Goal: Task Accomplishment & Management: Complete application form

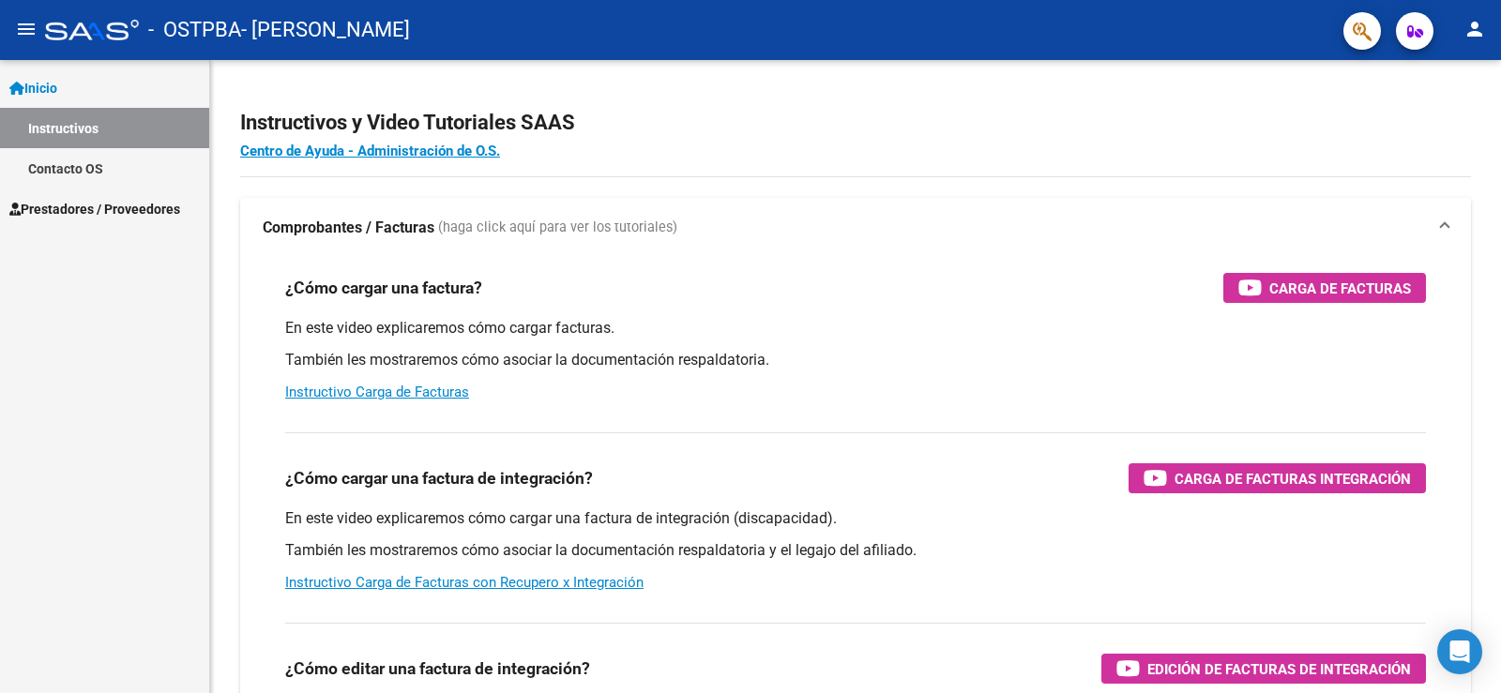
click at [92, 197] on link "Prestadores / Proveedores" at bounding box center [104, 209] width 209 height 40
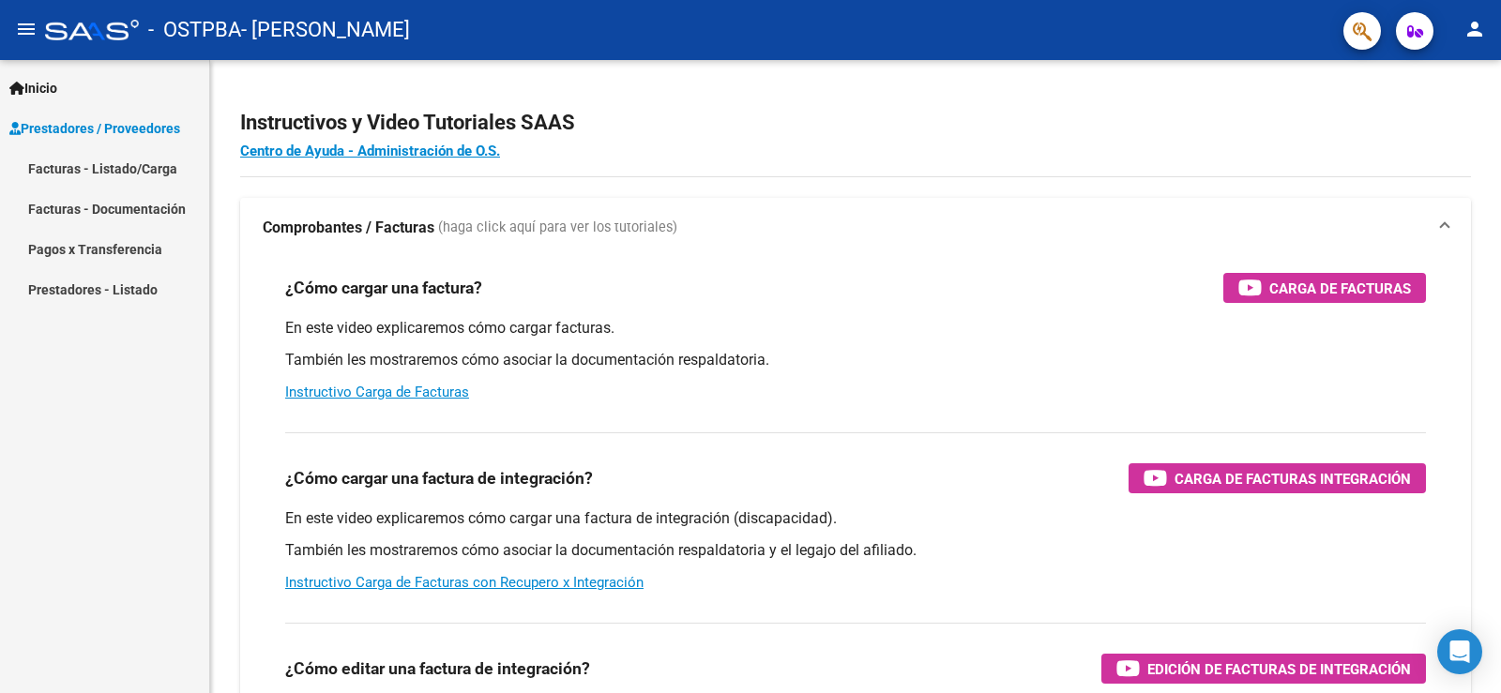
click at [98, 165] on link "Facturas - Listado/Carga" at bounding box center [104, 168] width 209 height 40
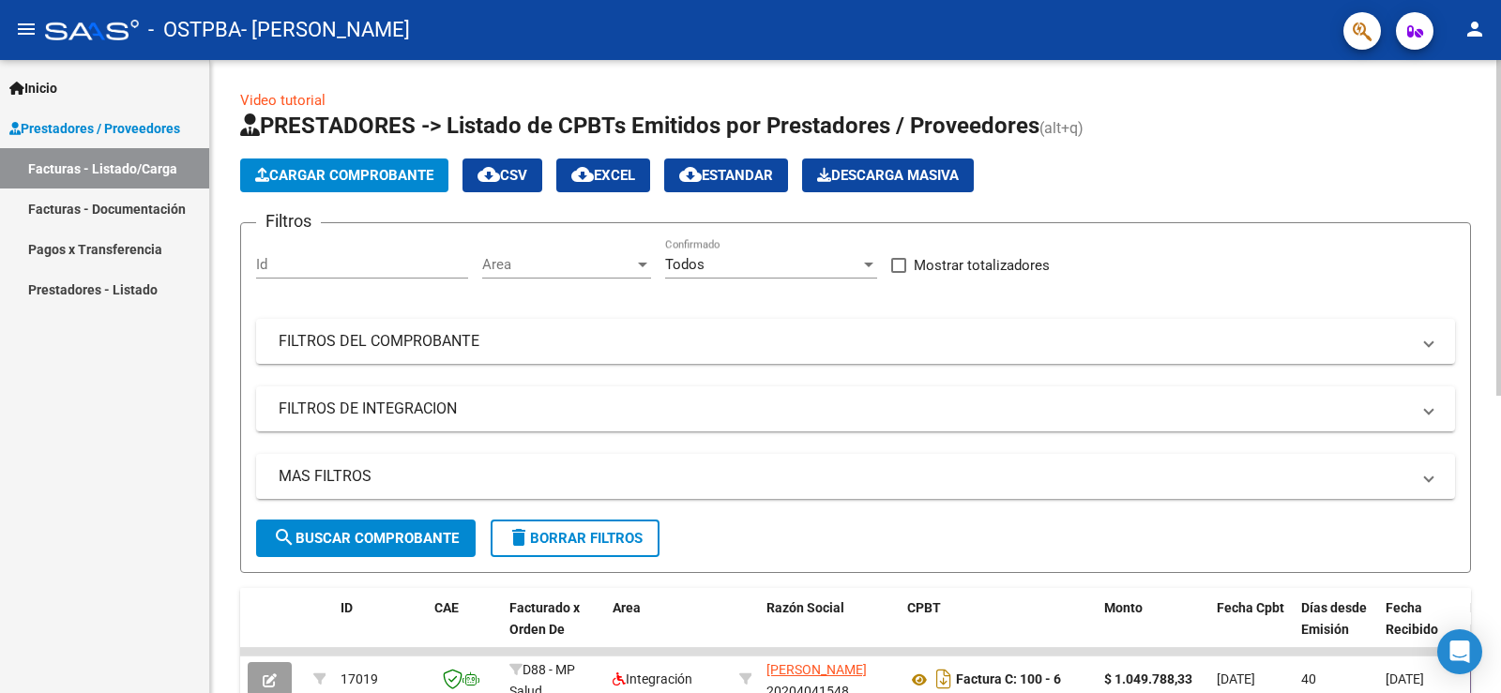
click at [351, 169] on span "Cargar Comprobante" at bounding box center [344, 175] width 178 height 17
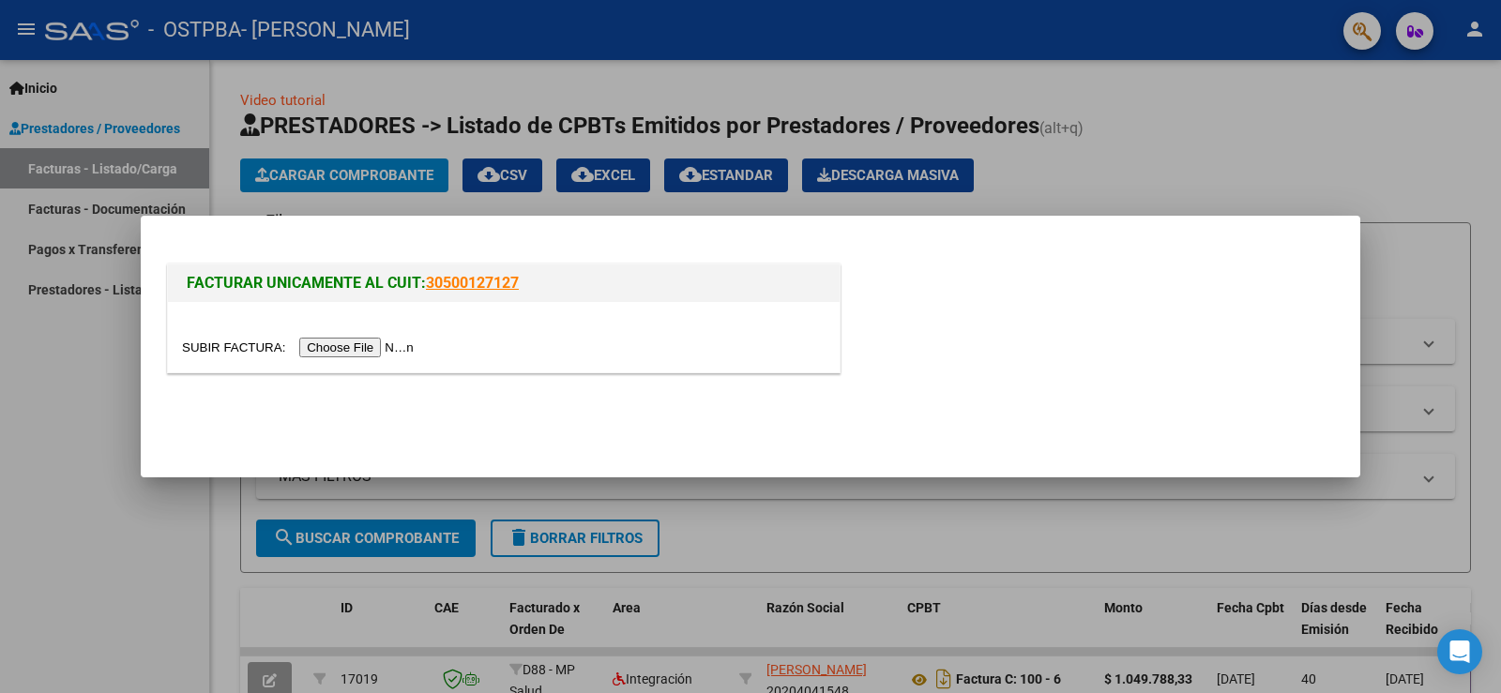
click at [350, 346] on input "file" at bounding box center [300, 348] width 237 height 20
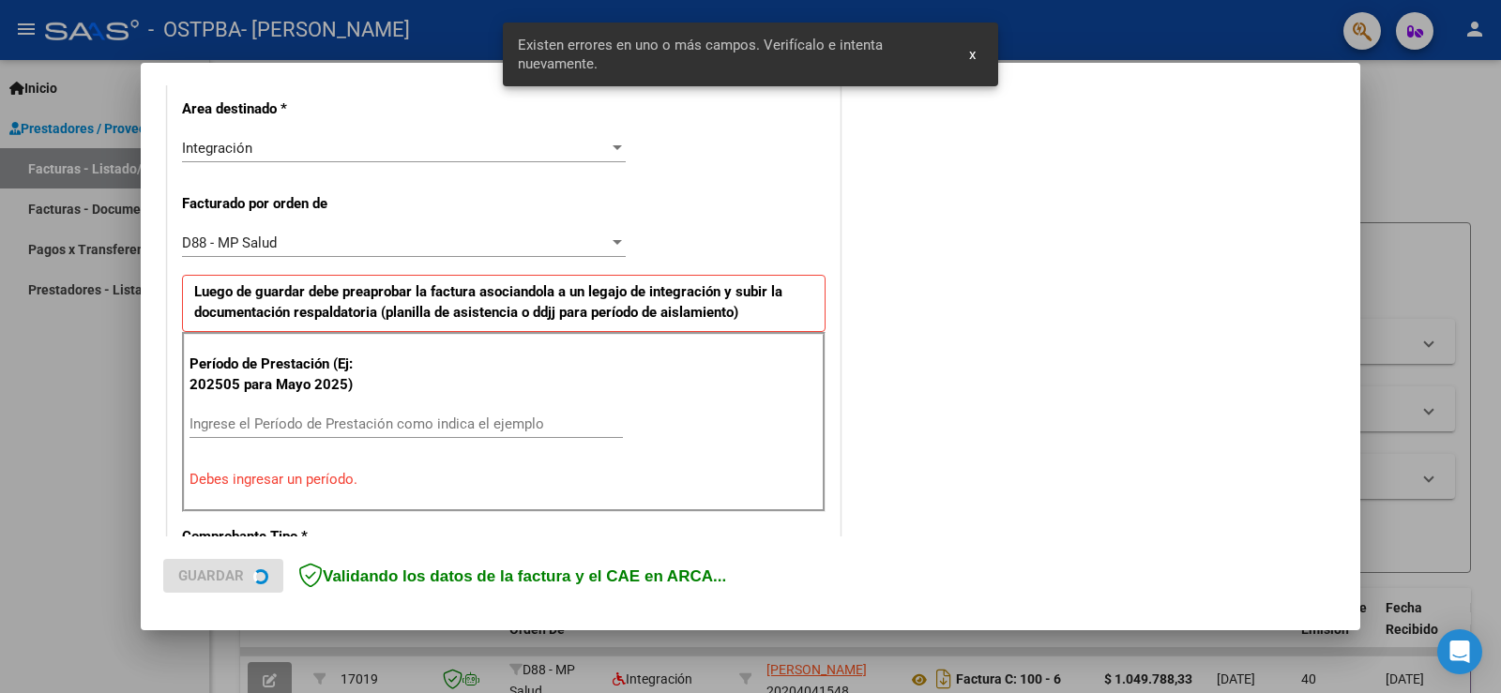
scroll to position [488, 0]
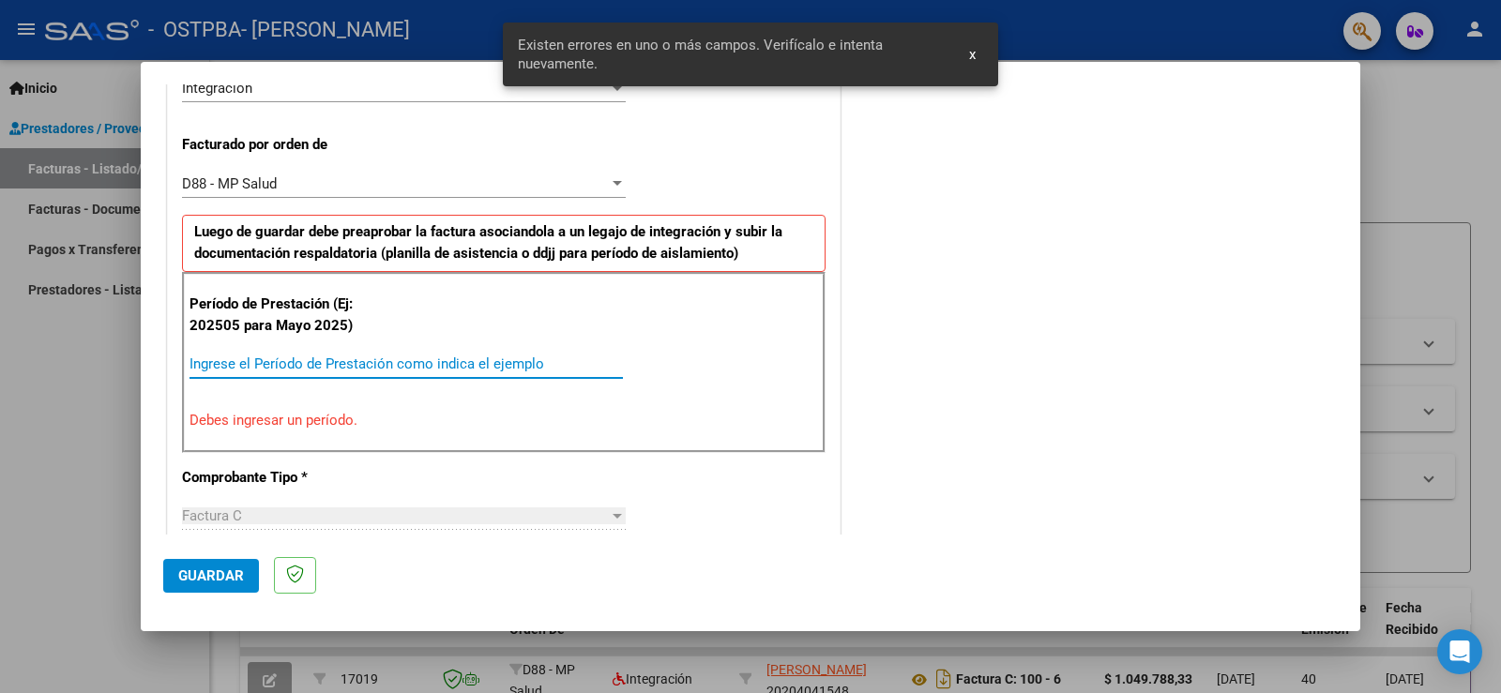
click at [371, 370] on input "Ingrese el Período de Prestación como indica el ejemplo" at bounding box center [406, 364] width 433 height 17
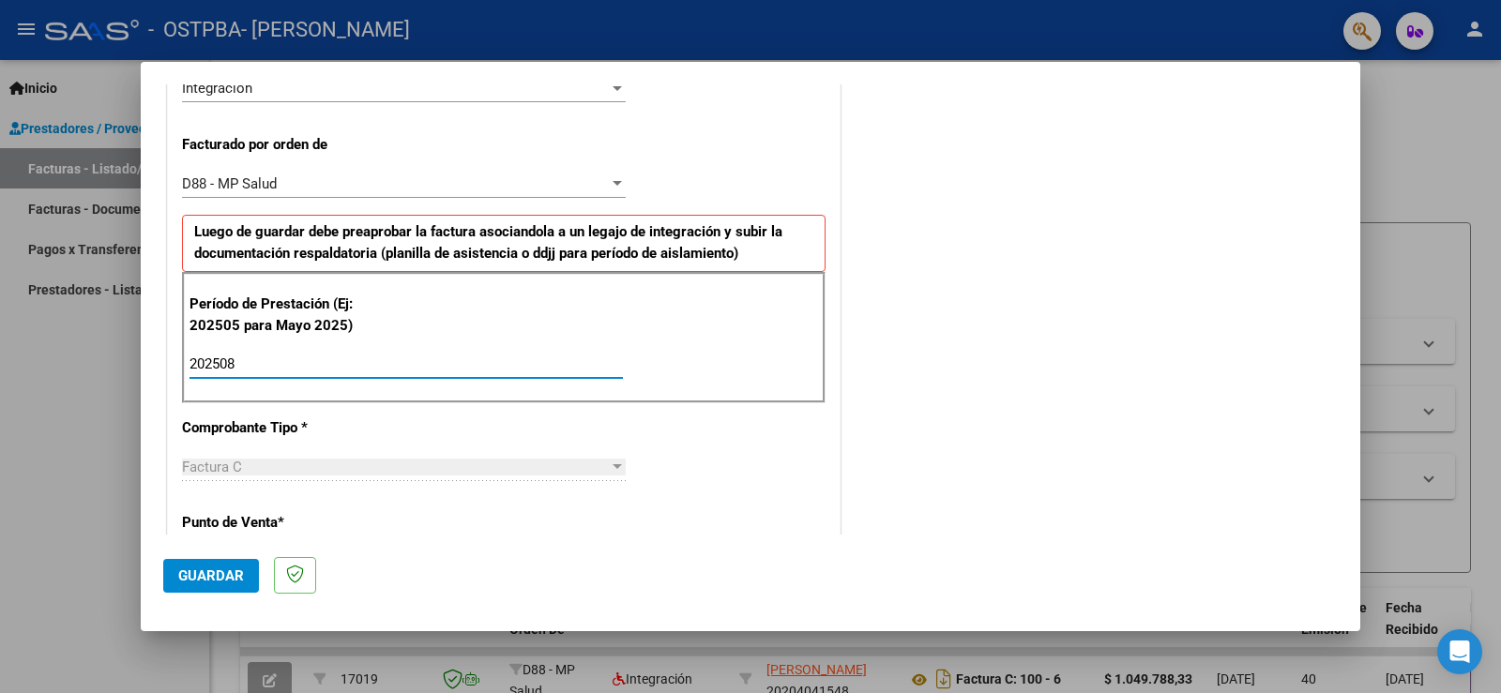
type input "202508"
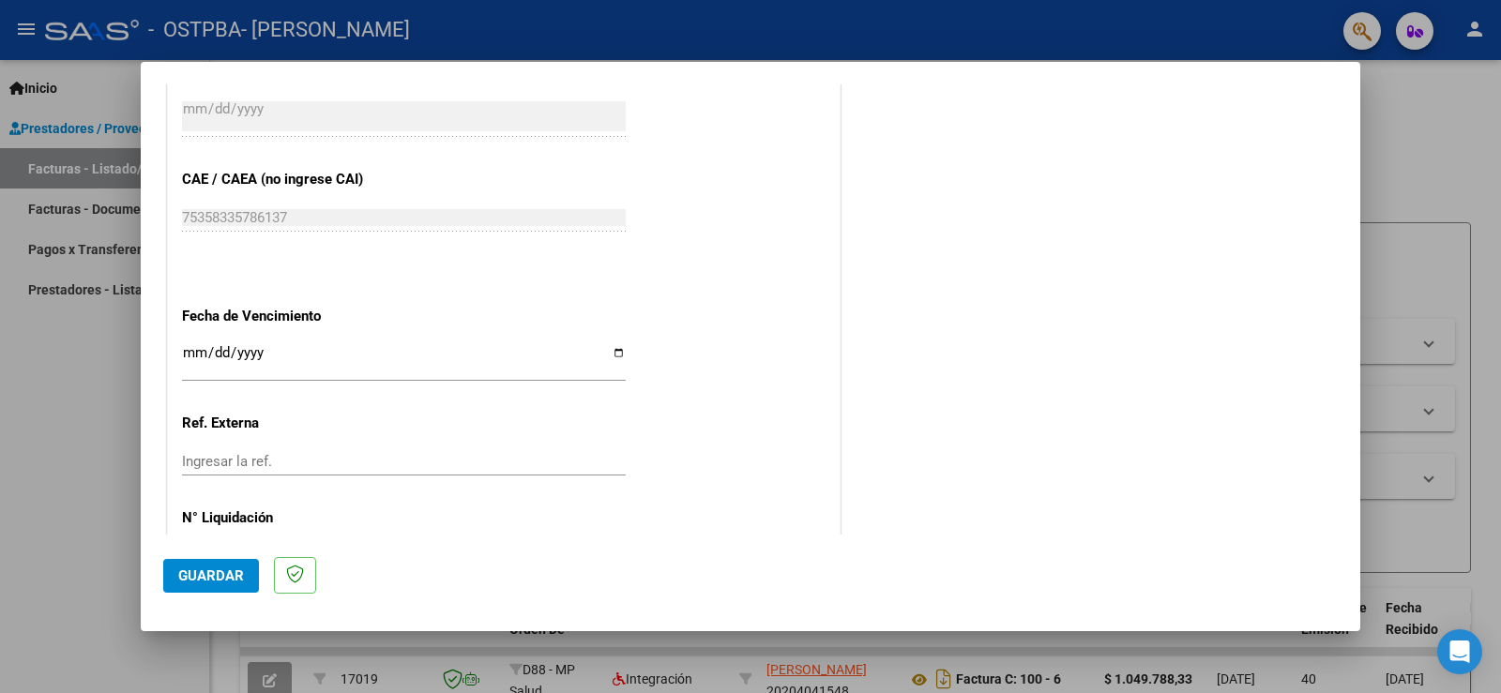
scroll to position [1296, 0]
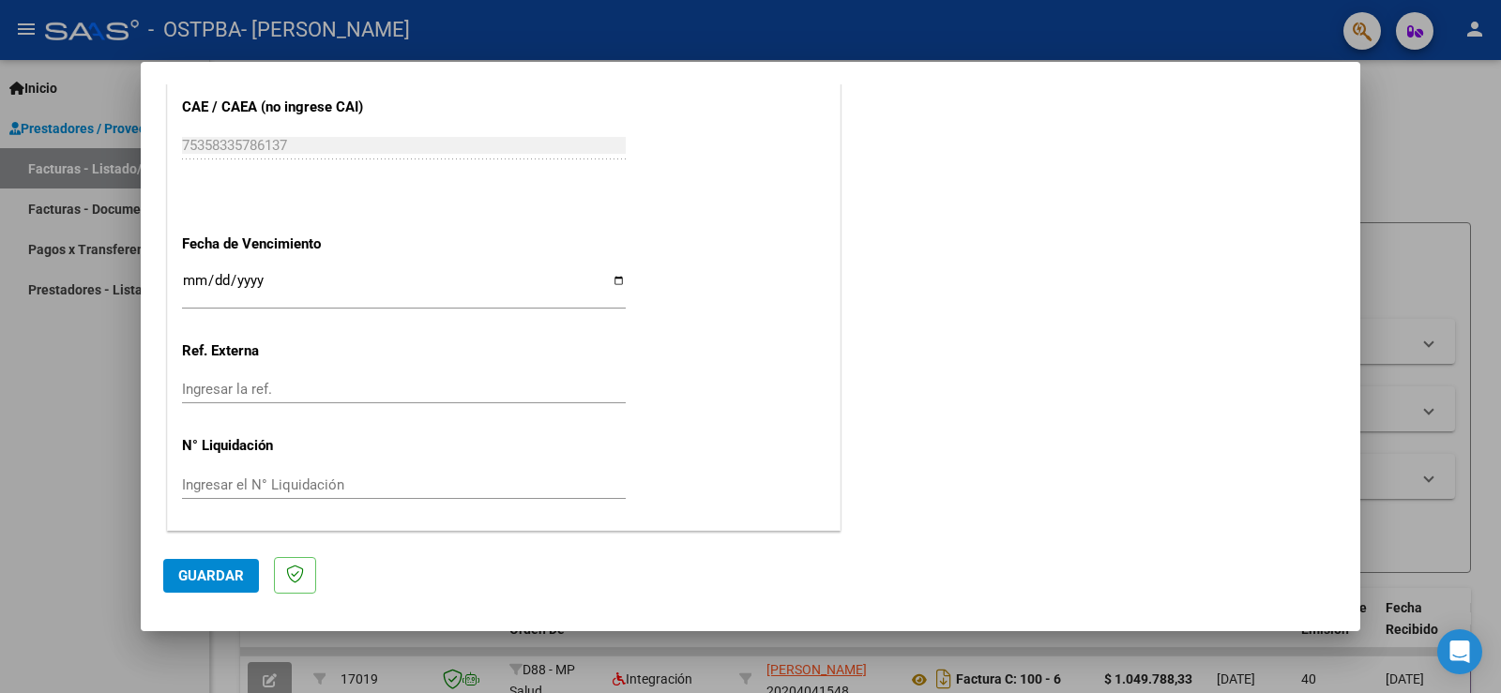
click at [226, 582] on span "Guardar" at bounding box center [211, 576] width 66 height 17
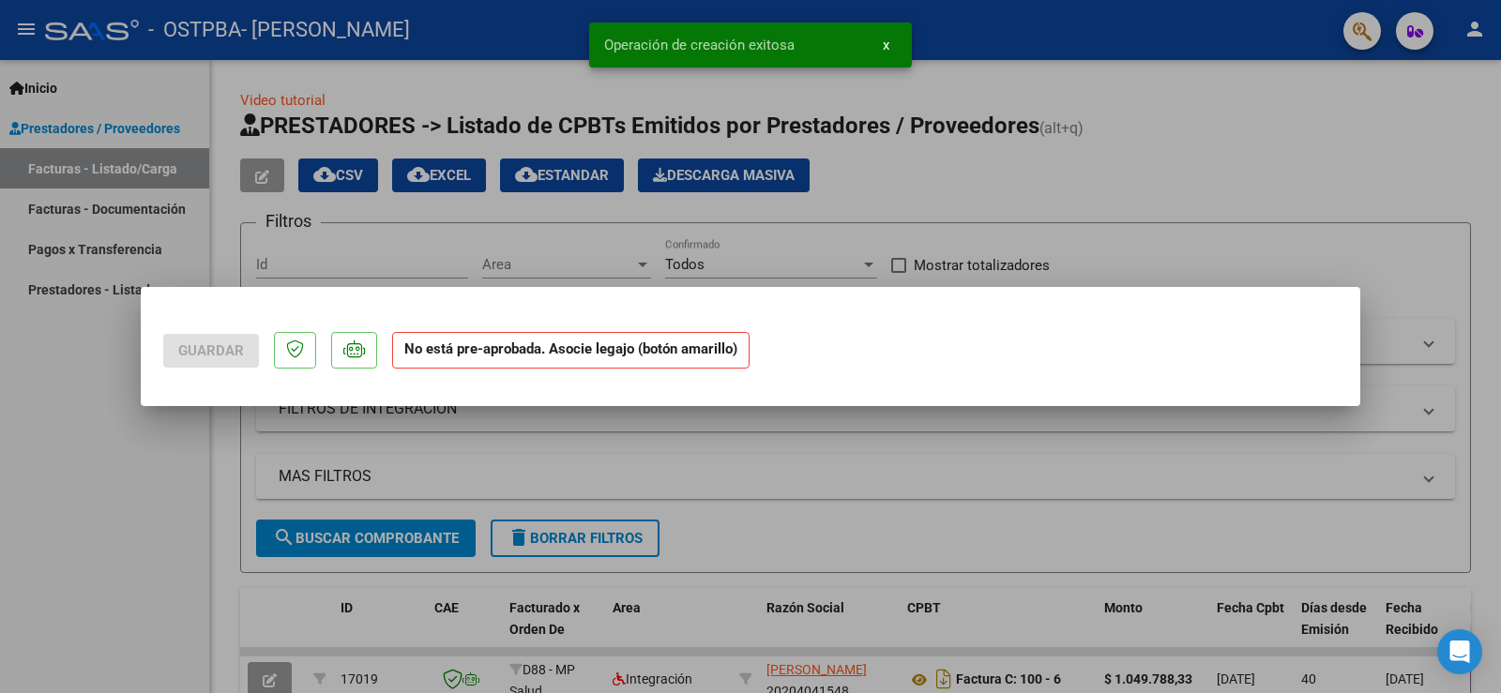
scroll to position [0, 0]
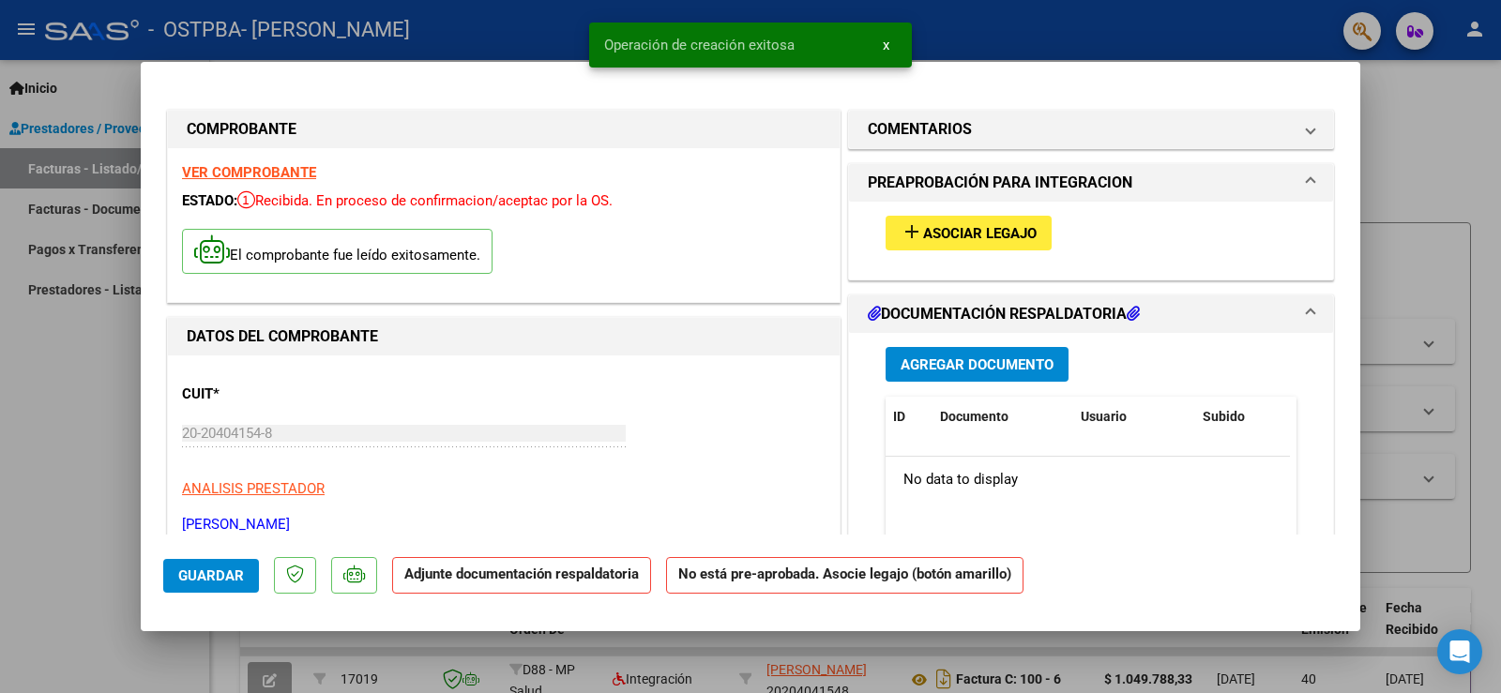
click at [932, 239] on span "Asociar Legajo" at bounding box center [980, 233] width 114 height 17
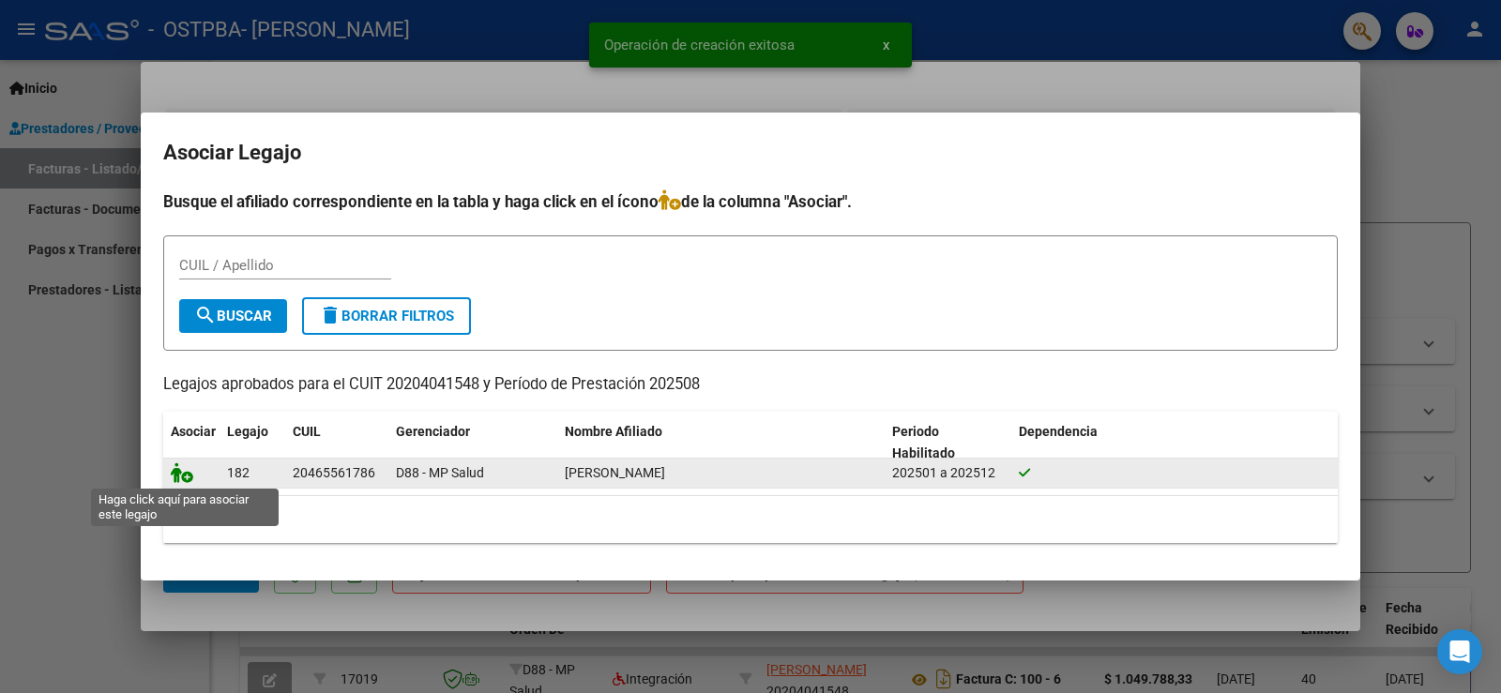
click at [176, 478] on icon at bounding box center [182, 473] width 23 height 21
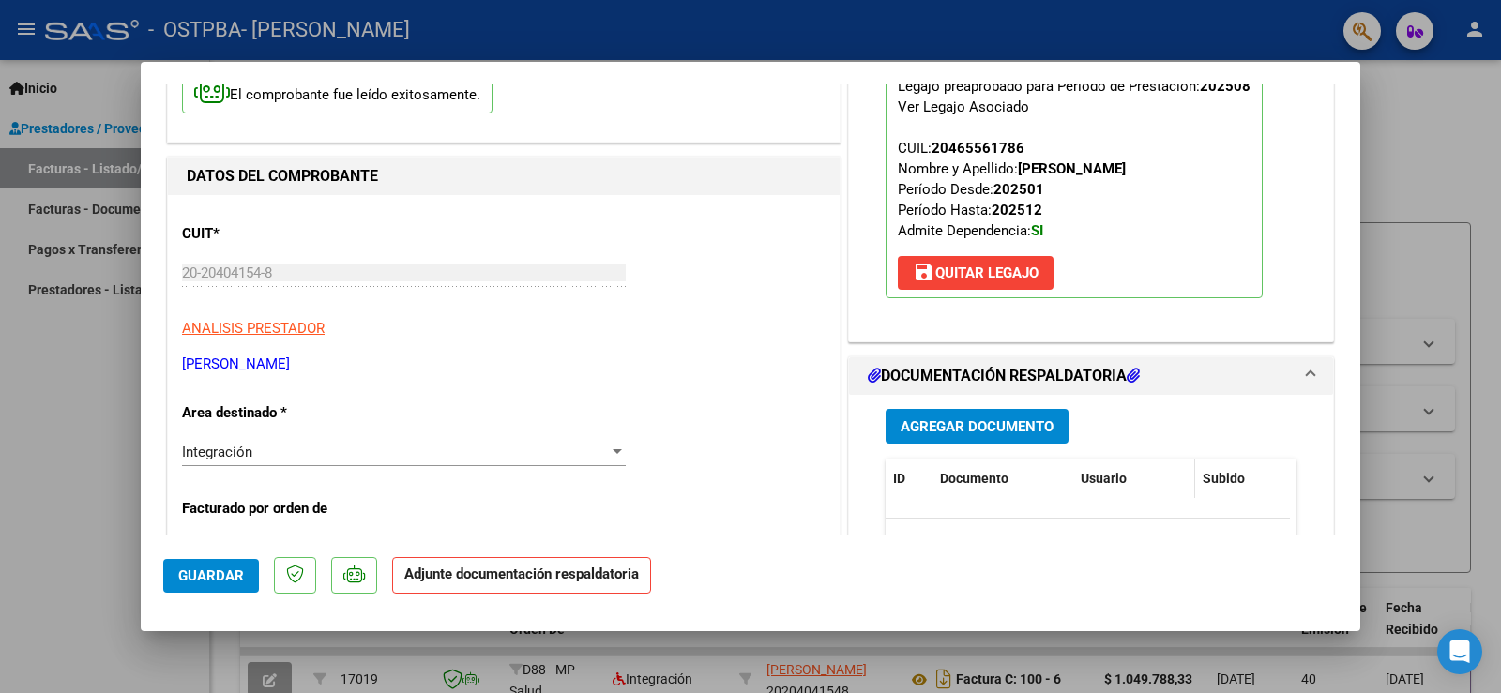
scroll to position [188, 0]
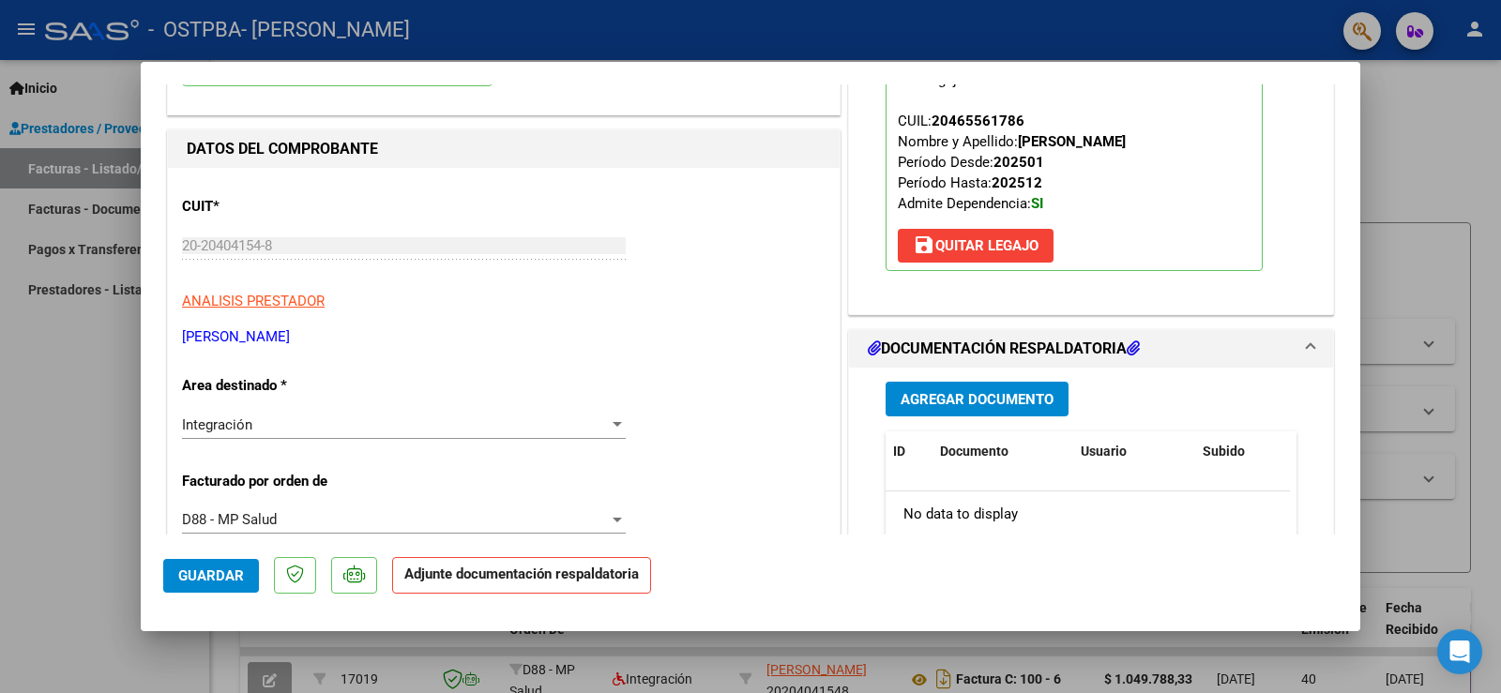
click at [1011, 398] on span "Agregar Documento" at bounding box center [977, 399] width 153 height 17
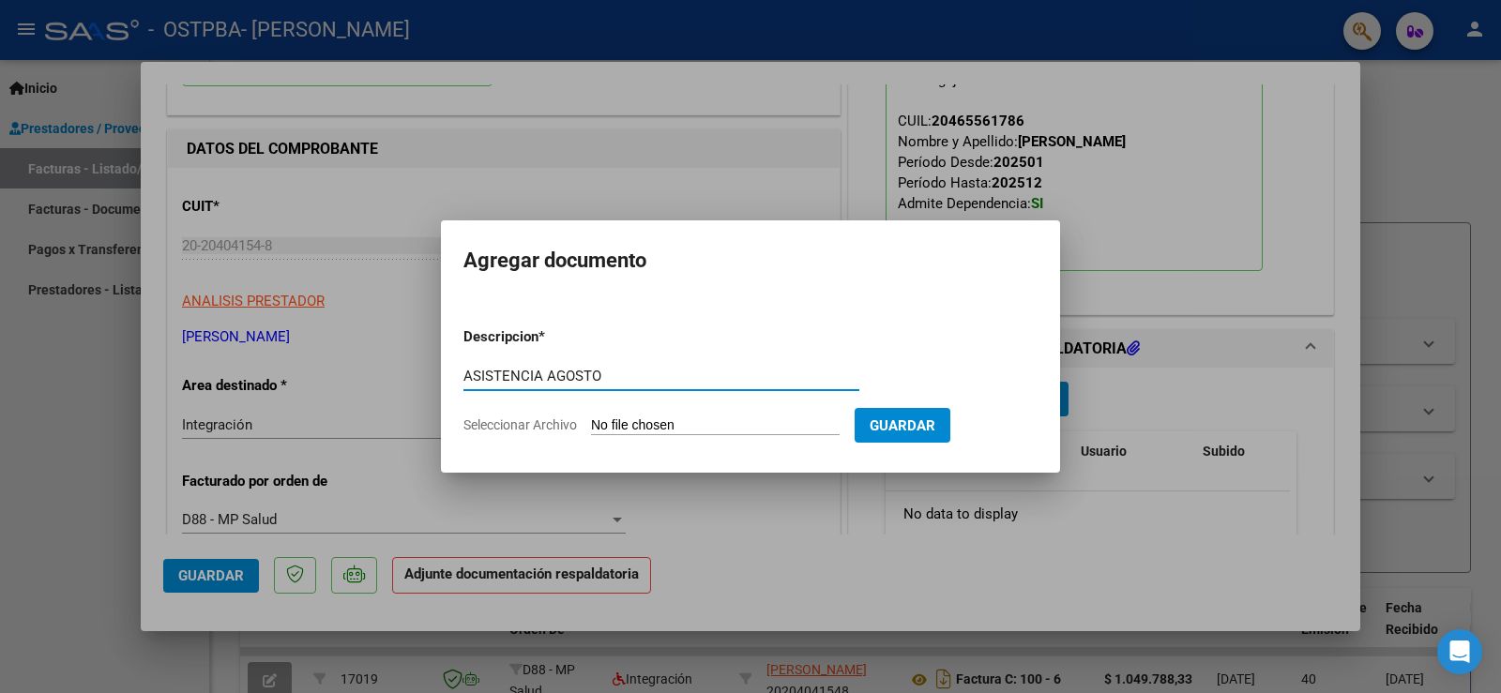
type input "ASISTENCIA AGOSTO"
click at [648, 424] on input "Seleccionar Archivo" at bounding box center [715, 427] width 249 height 18
type input "C:\fakepath\[PERSON_NAME] asistencia agosto(1).pdf"
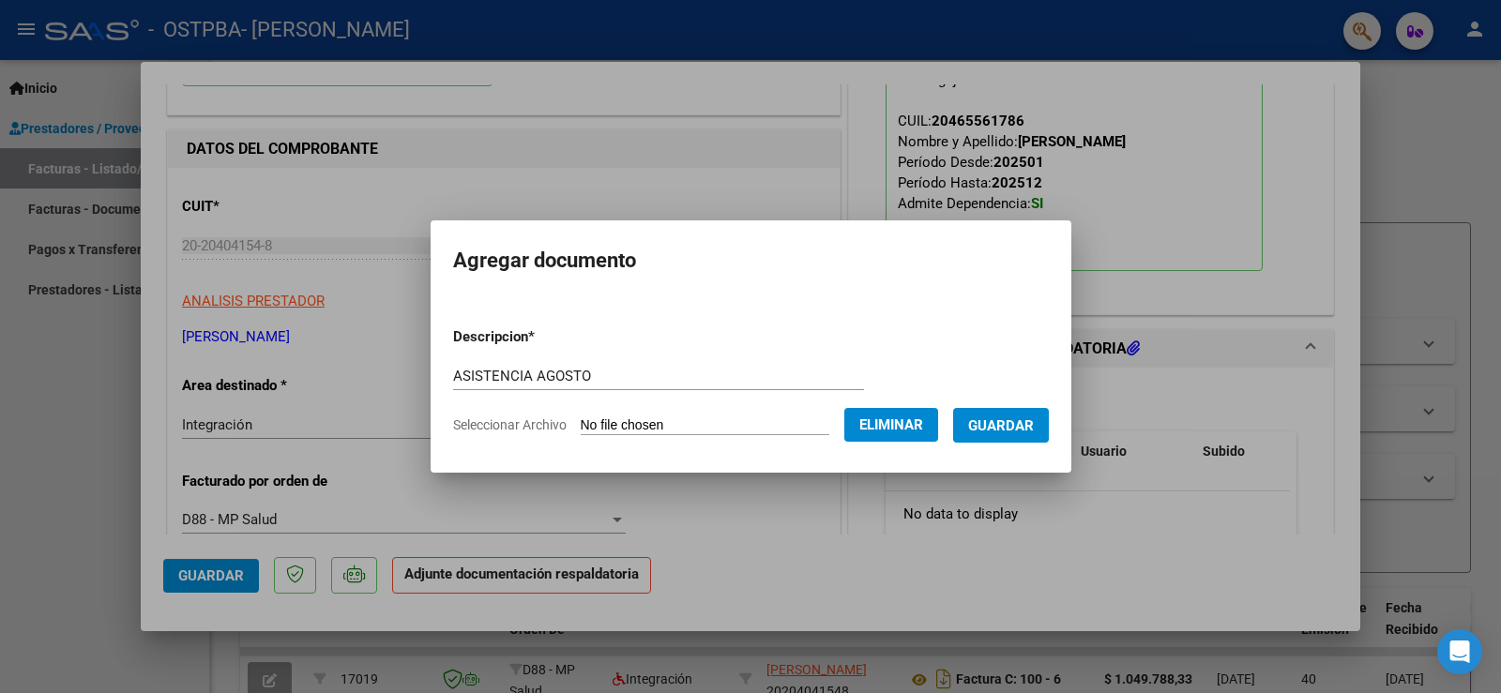
click at [1010, 428] on span "Guardar" at bounding box center [1001, 426] width 66 height 17
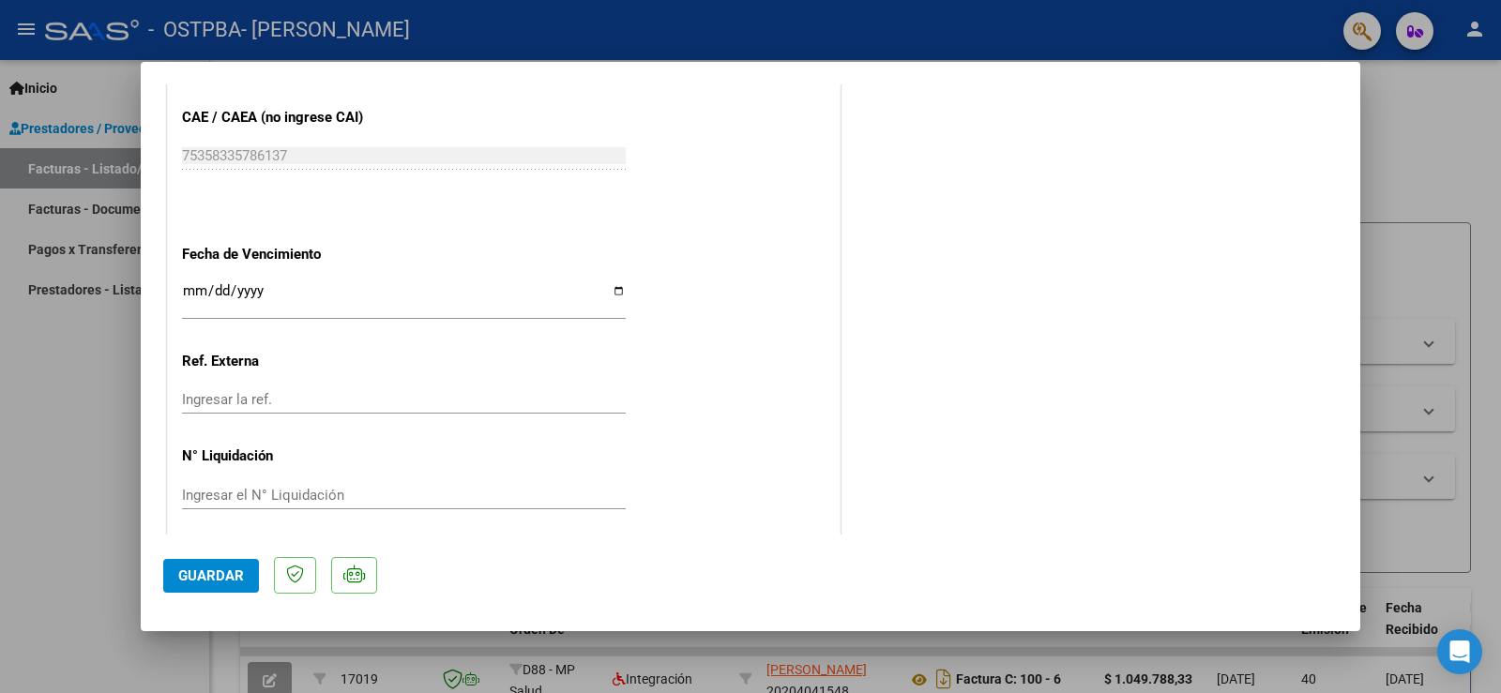
scroll to position [1324, 0]
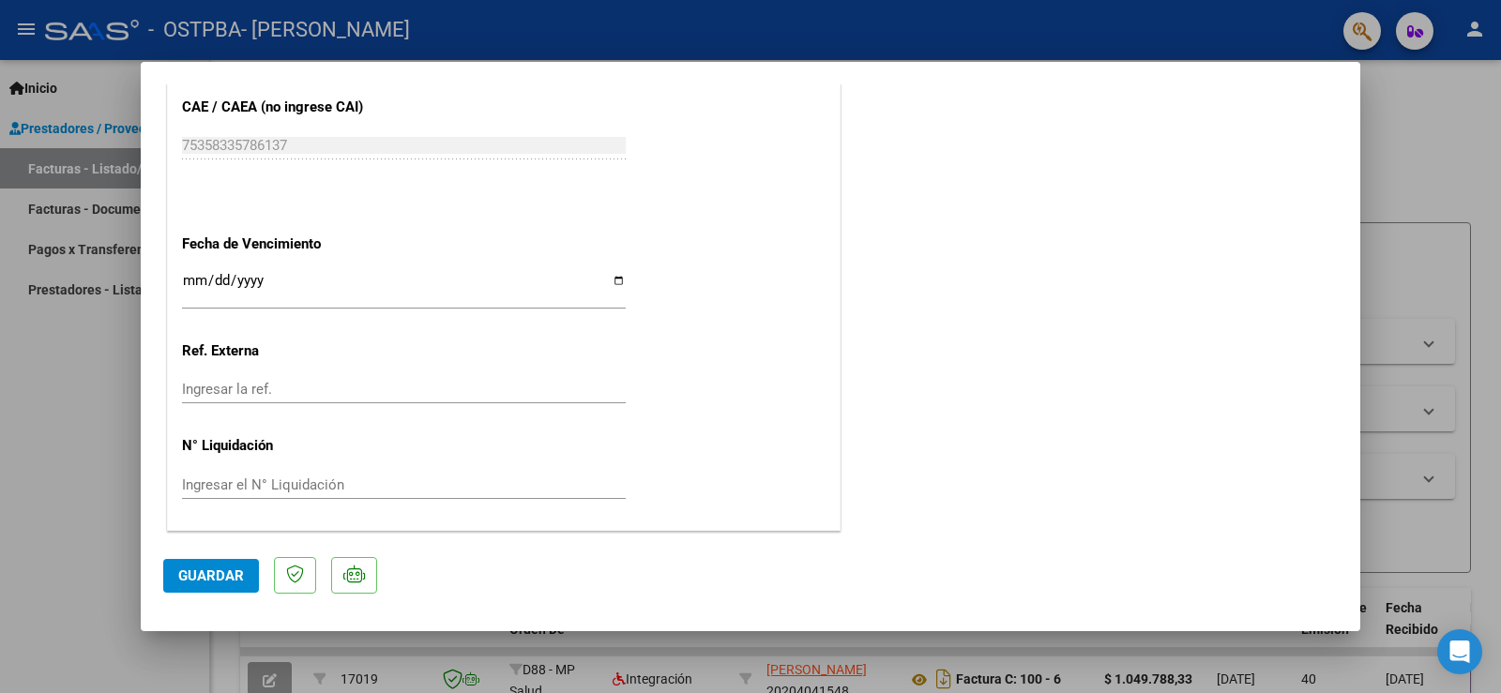
click at [215, 570] on span "Guardar" at bounding box center [211, 576] width 66 height 17
